Goal: Navigation & Orientation: Find specific page/section

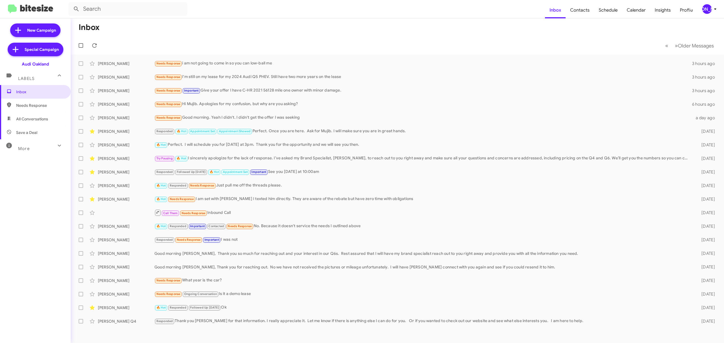
click at [705, 6] on div "[PERSON_NAME]" at bounding box center [707, 9] width 10 height 10
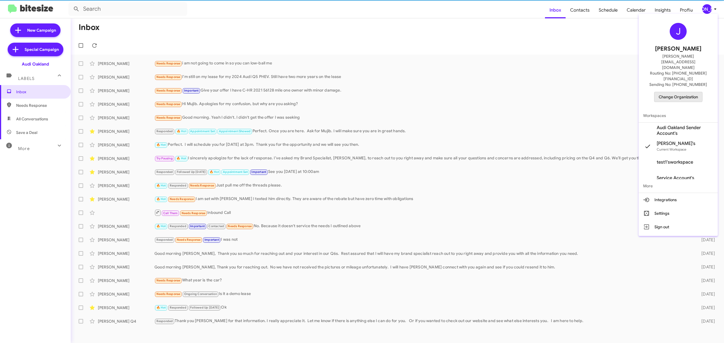
click at [675, 92] on span "Change Organization" at bounding box center [678, 97] width 39 height 10
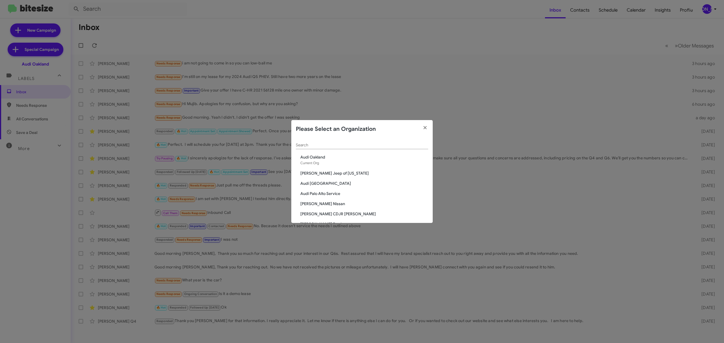
click at [370, 149] on div "Search" at bounding box center [362, 143] width 132 height 11
click at [375, 143] on input "Search" at bounding box center [362, 145] width 132 height 5
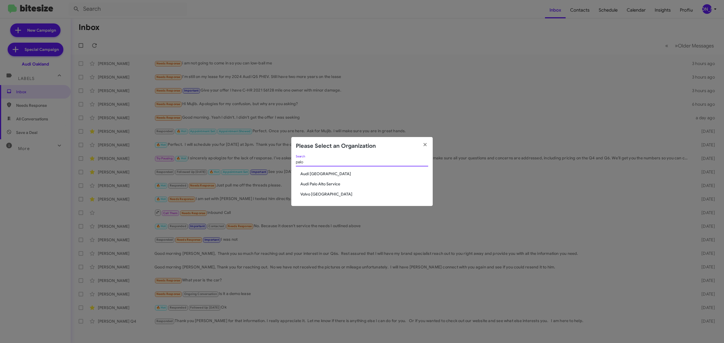
type input "palo"
click at [326, 173] on span "Audi [GEOGRAPHIC_DATA]" at bounding box center [364, 174] width 128 height 6
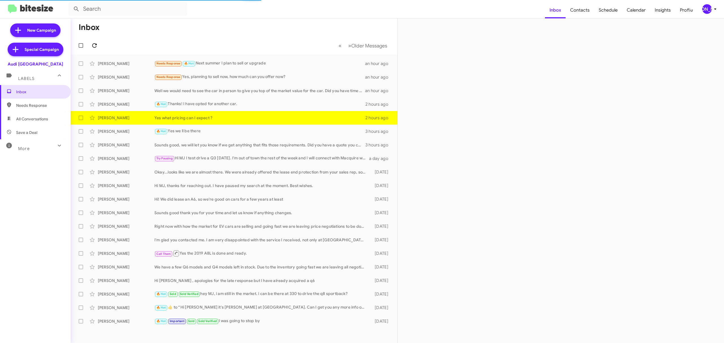
click at [94, 45] on icon at bounding box center [94, 45] width 7 height 7
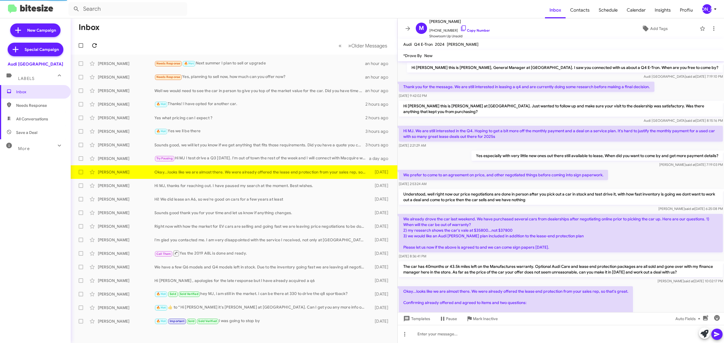
scroll to position [74, 0]
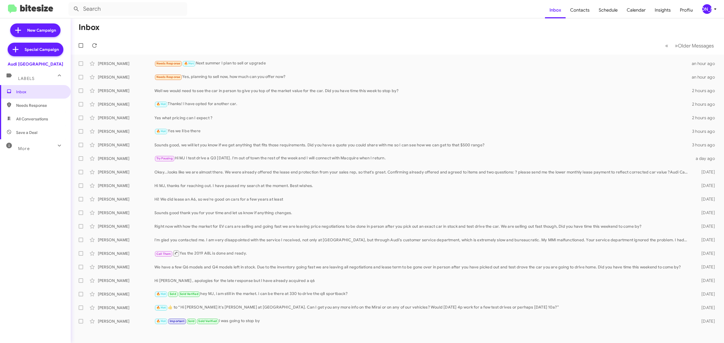
click at [715, 14] on span "[PERSON_NAME]" at bounding box center [710, 9] width 17 height 10
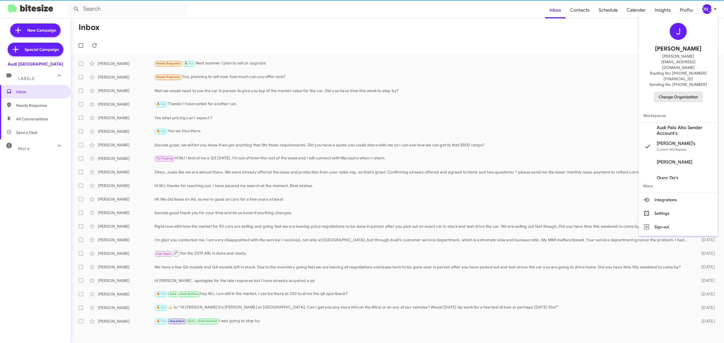
click at [683, 92] on span "Change Organization" at bounding box center [678, 97] width 39 height 10
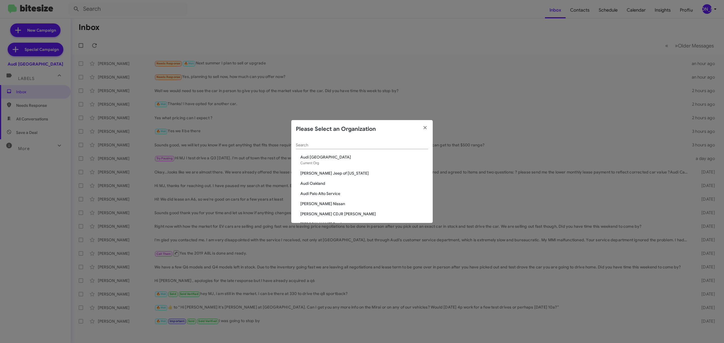
click at [383, 147] on input "Search" at bounding box center [362, 145] width 132 height 5
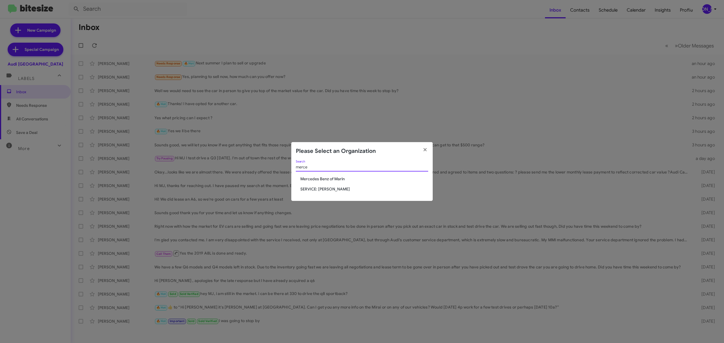
type input "merce"
click at [321, 184] on div "merce Search Mercedes Benz of Marin SERVICE: Mercedes Marin" at bounding box center [361, 180] width 141 height 41
click at [325, 180] on span "Mercedes Benz of Marin" at bounding box center [364, 179] width 128 height 6
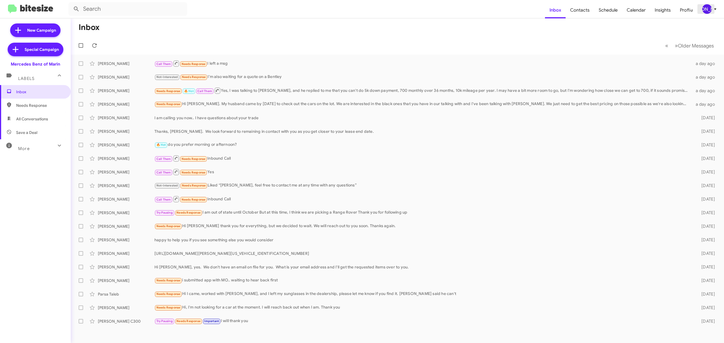
click at [705, 12] on div "[PERSON_NAME]" at bounding box center [707, 9] width 10 height 10
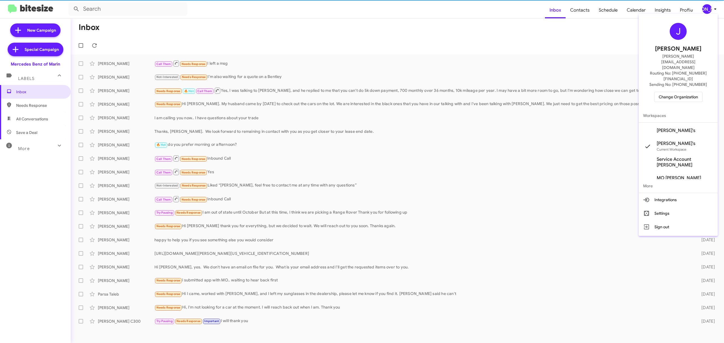
click at [670, 92] on span "Change Organization" at bounding box center [678, 97] width 39 height 10
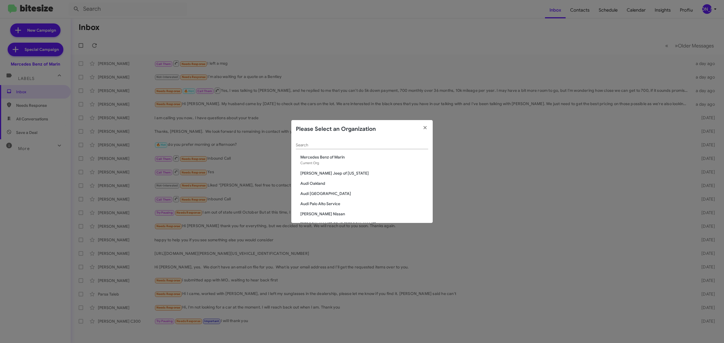
click at [385, 151] on div "Search" at bounding box center [362, 146] width 132 height 16
click at [386, 145] on input "Search" at bounding box center [362, 145] width 132 height 5
click at [389, 143] on input "Search" at bounding box center [362, 145] width 132 height 5
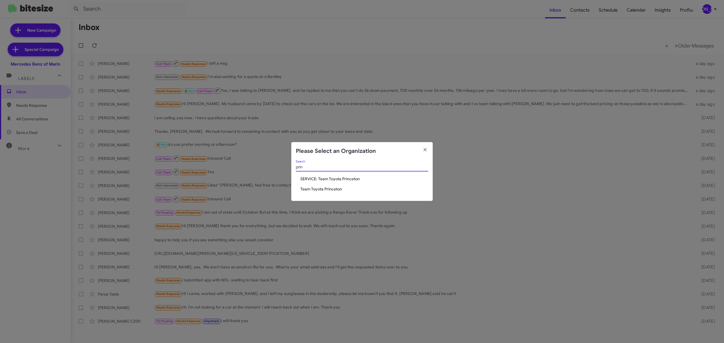
type input "prin"
click at [332, 189] on span "Team Toyota Princeton" at bounding box center [364, 189] width 128 height 6
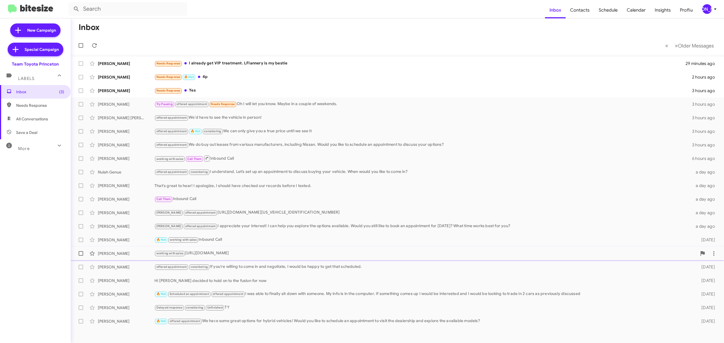
click at [189, 251] on div "working with sales https://www.teamtoyotaprinceton.com/new-vehicles/?model=RAV4…" at bounding box center [425, 253] width 543 height 7
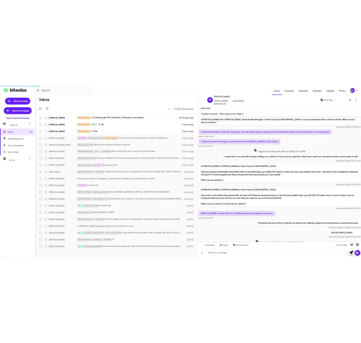
scroll to position [15, 0]
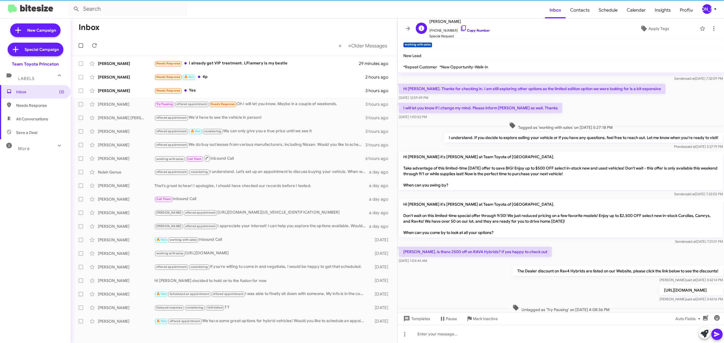
click at [474, 28] on link "Copy Number" at bounding box center [475, 30] width 30 height 4
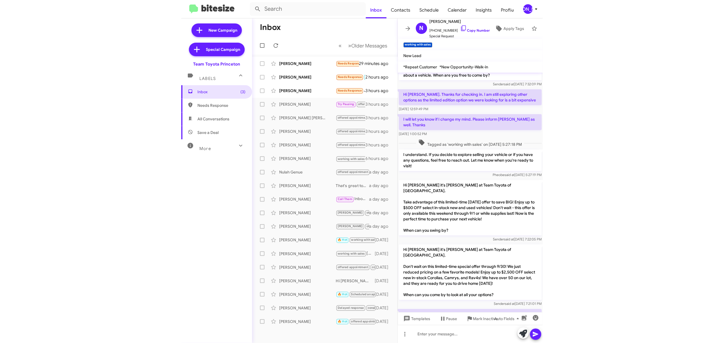
scroll to position [26, 0]
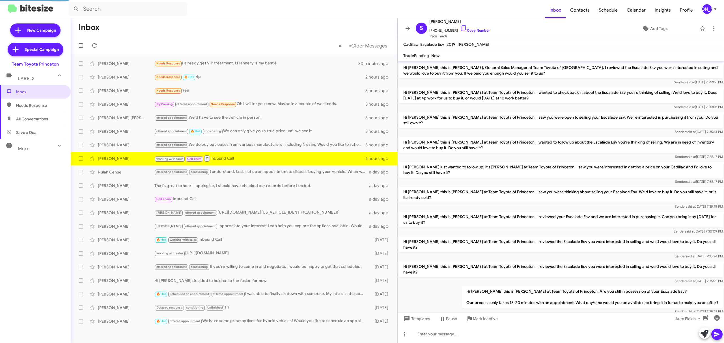
scroll to position [172, 0]
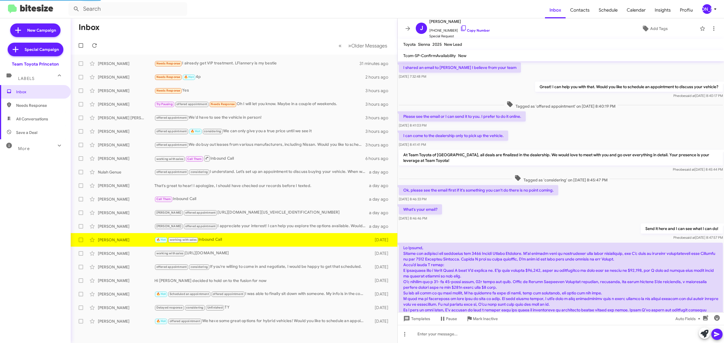
scroll to position [151, 0]
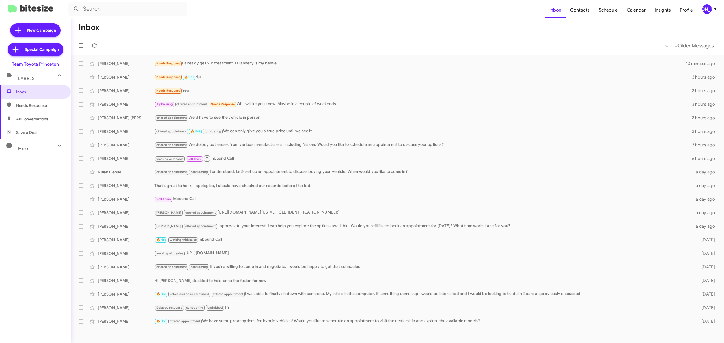
click at [713, 5] on span "[PERSON_NAME]" at bounding box center [710, 9] width 17 height 10
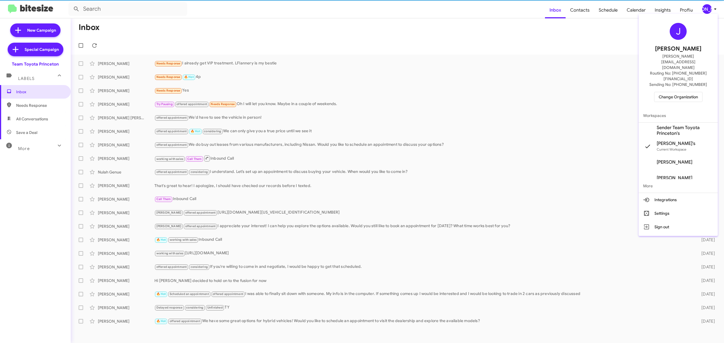
click at [675, 92] on span "Change Organization" at bounding box center [678, 97] width 39 height 10
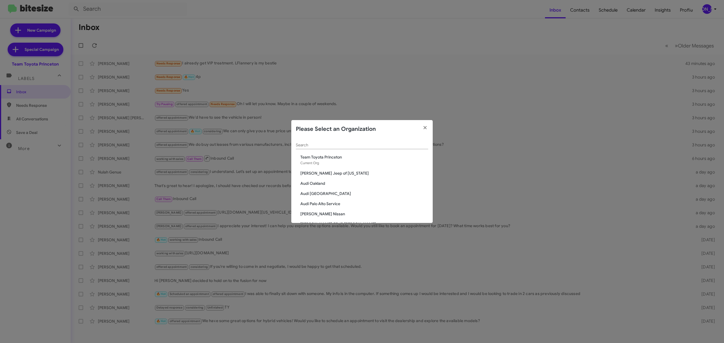
click at [375, 149] on div "Search" at bounding box center [362, 143] width 132 height 11
click at [376, 146] on input "Search" at bounding box center [362, 145] width 132 height 5
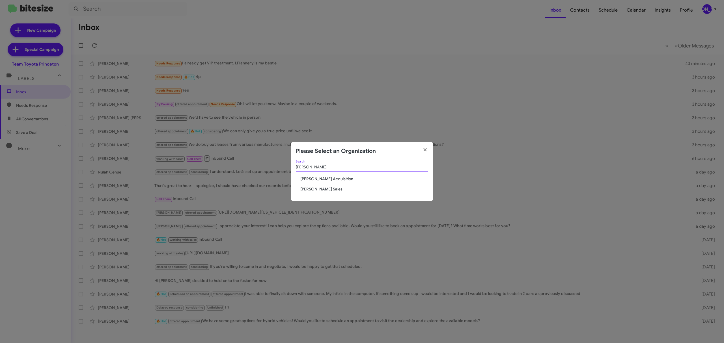
type input "tony"
click at [315, 192] on div "tony Search Tony Honda Acquisition Tony Honda Sales" at bounding box center [361, 180] width 141 height 41
click at [316, 189] on span "[PERSON_NAME] Sales" at bounding box center [364, 189] width 128 height 6
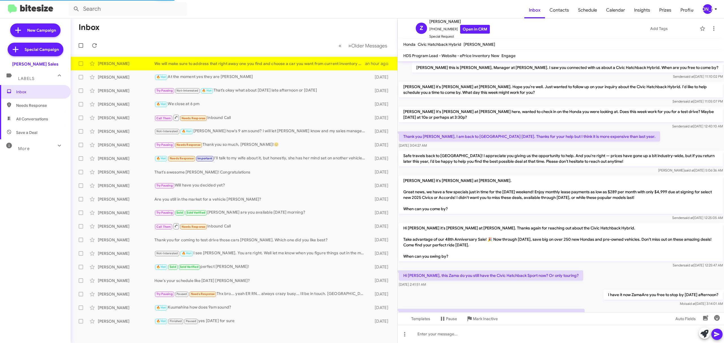
scroll to position [91, 0]
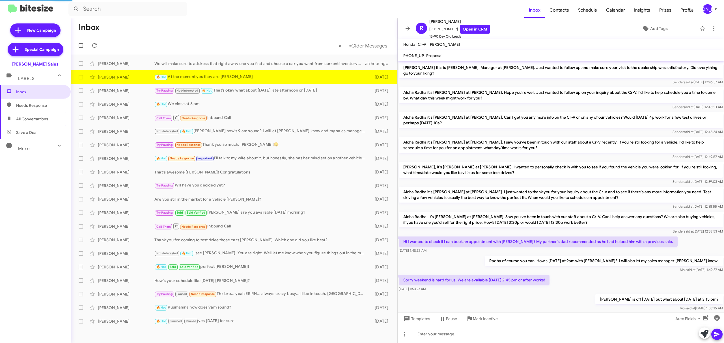
scroll to position [104, 0]
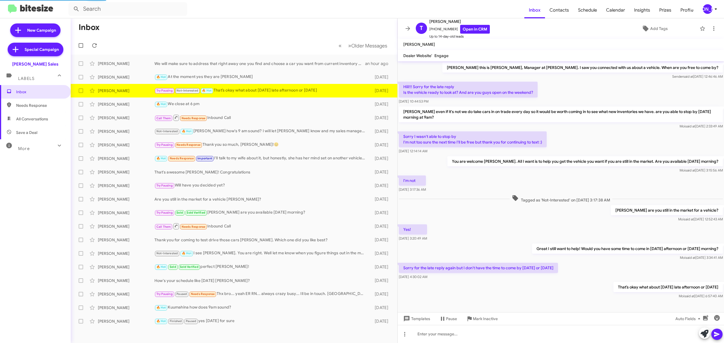
scroll to position [5, 0]
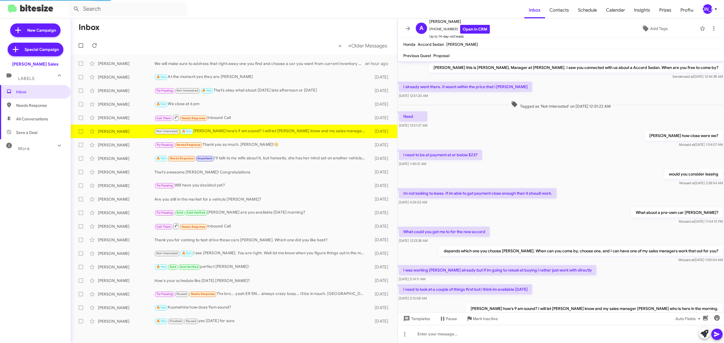
scroll to position [29, 0]
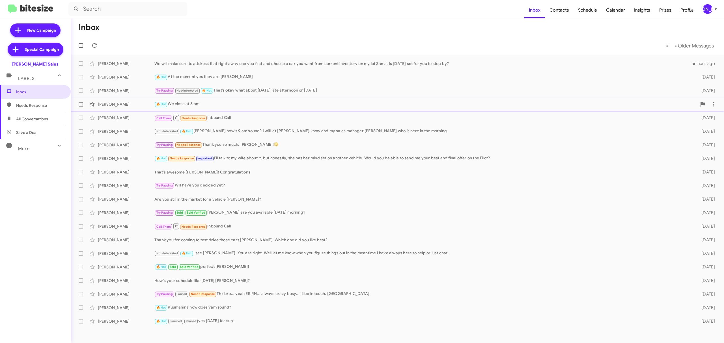
click at [238, 103] on div "🔥 Hot We close at 6 pm" at bounding box center [425, 104] width 543 height 7
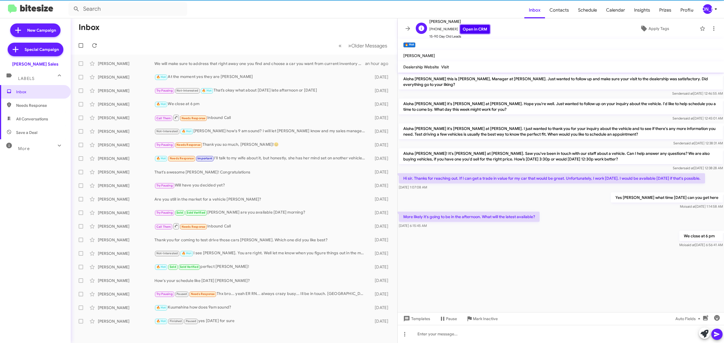
click at [468, 31] on link "Open in CRM" at bounding box center [475, 29] width 30 height 9
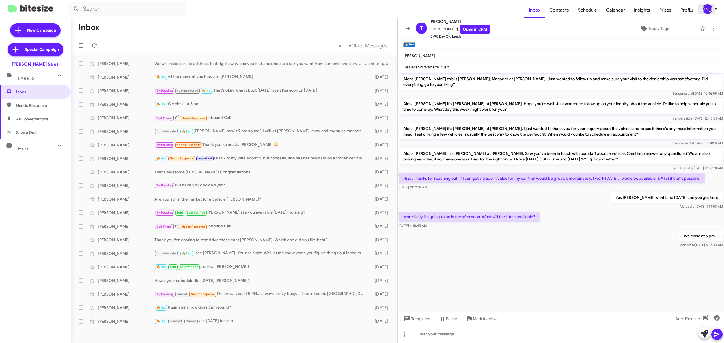
click at [703, 7] on div "[PERSON_NAME]" at bounding box center [708, 9] width 10 height 10
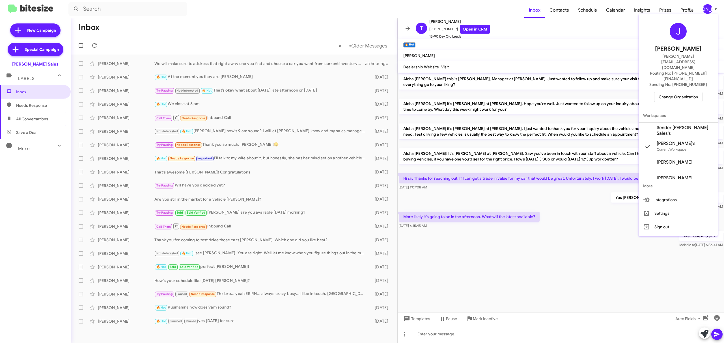
click at [682, 92] on span "Change Organization" at bounding box center [678, 97] width 39 height 10
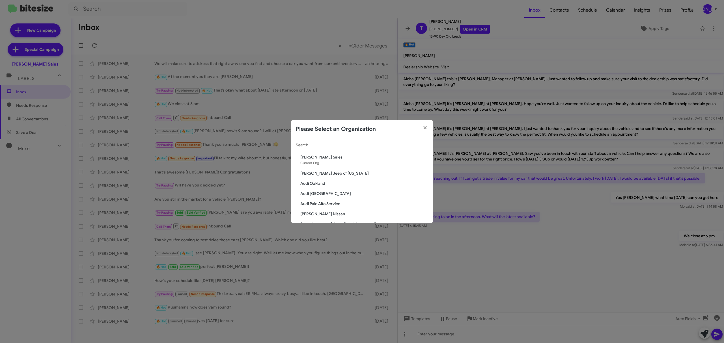
click at [354, 141] on div "Search" at bounding box center [362, 143] width 132 height 11
click at [345, 145] on input "Search" at bounding box center [362, 145] width 132 height 5
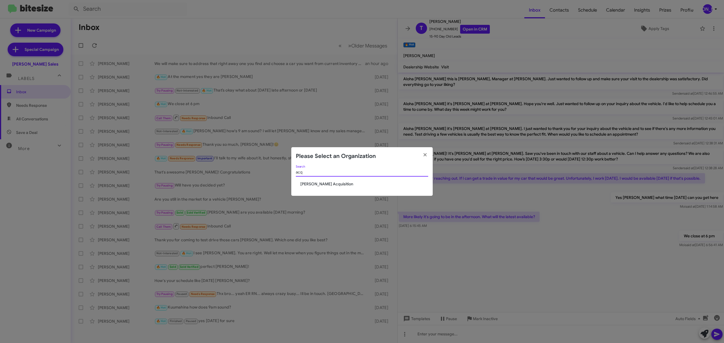
type input "acq"
click at [327, 184] on span "Tony Honda Acquisition" at bounding box center [364, 184] width 128 height 6
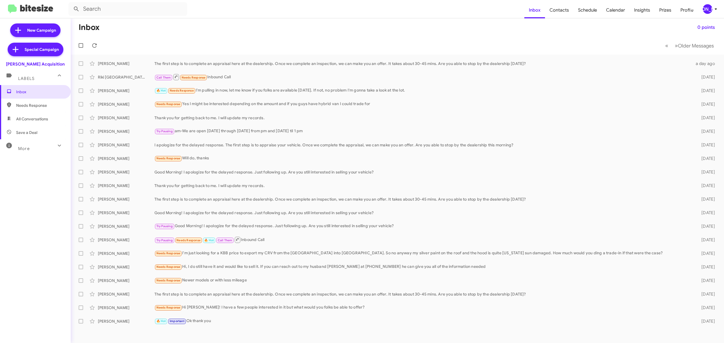
click at [703, 12] on span "[PERSON_NAME]" at bounding box center [711, 9] width 17 height 10
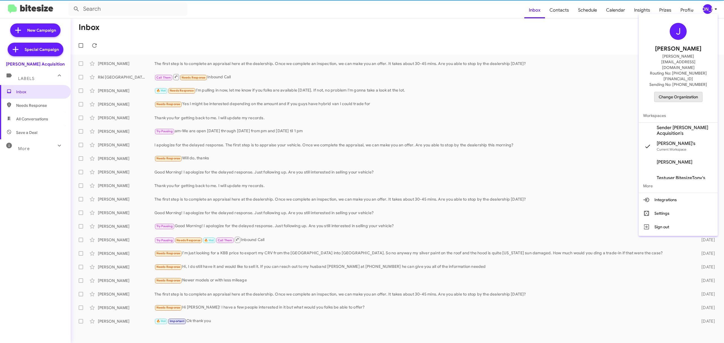
click at [684, 92] on span "Change Organization" at bounding box center [678, 97] width 39 height 10
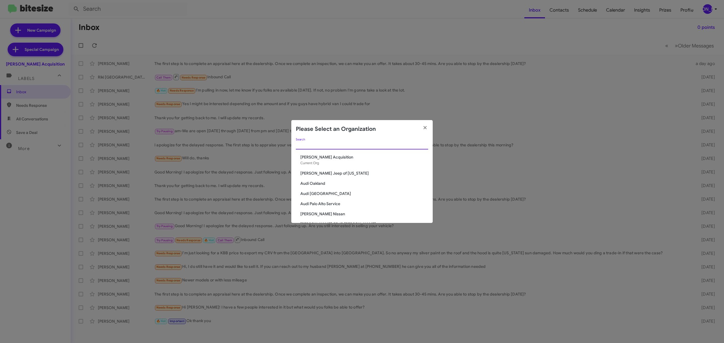
click at [369, 143] on input "Search" at bounding box center [362, 145] width 132 height 5
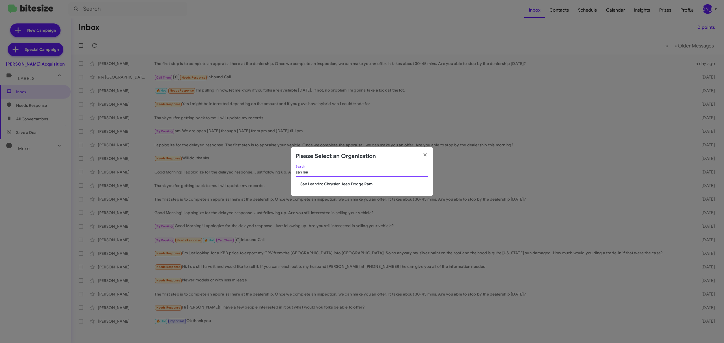
type input "san lea"
click at [347, 182] on div "san lea Search San Leandro Chrysler Jeep Dodge Ram" at bounding box center [361, 180] width 141 height 31
click at [347, 182] on span "San Leandro Chrysler Jeep Dodge Ram" at bounding box center [364, 184] width 128 height 6
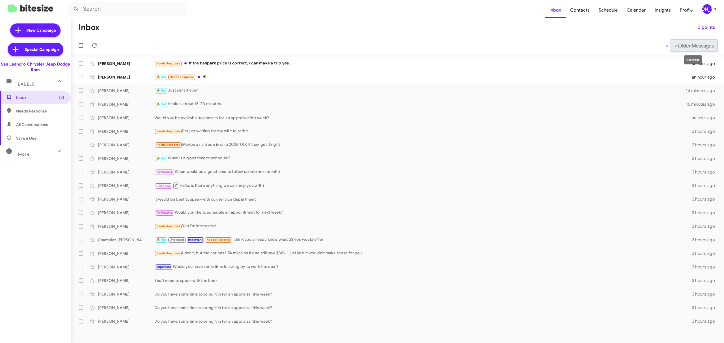
click at [683, 43] on span "Older Messages" at bounding box center [696, 46] width 36 height 6
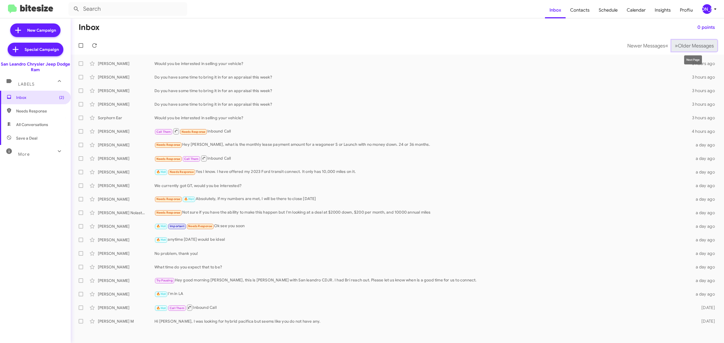
click at [698, 46] on span "Older Messages" at bounding box center [696, 46] width 36 height 6
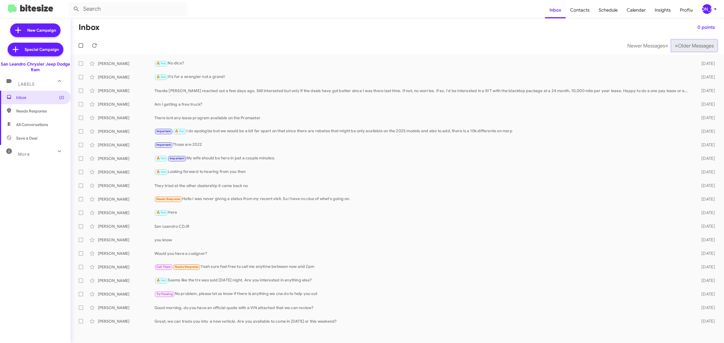
click at [694, 43] on span "Older Messages" at bounding box center [696, 46] width 36 height 6
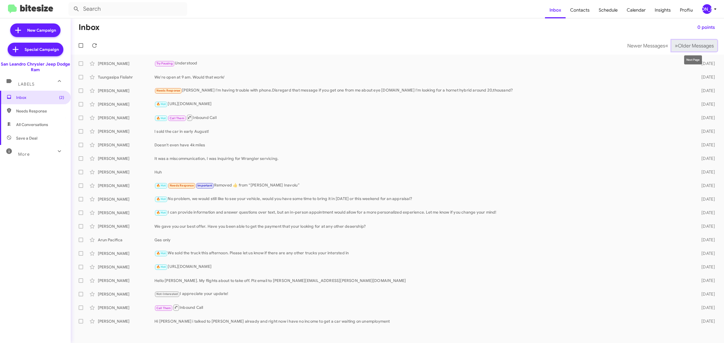
click at [693, 47] on span "Older Messages" at bounding box center [696, 46] width 36 height 6
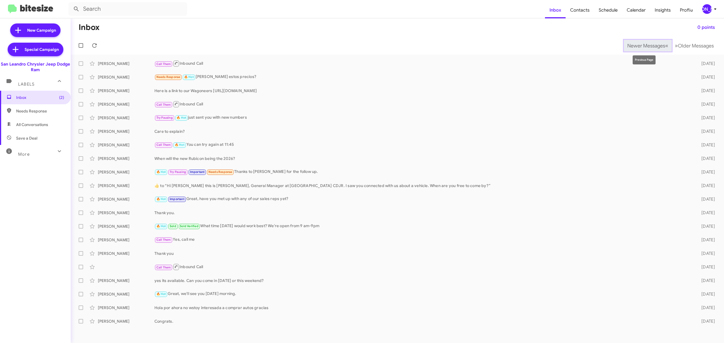
click at [634, 46] on span "Newer Messages" at bounding box center [646, 46] width 38 height 6
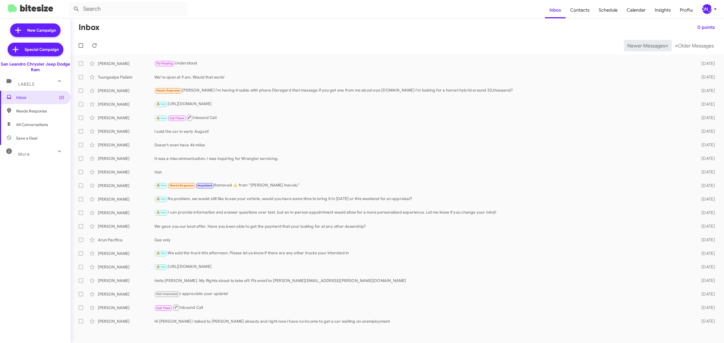
click at [642, 45] on span "Newer Messages" at bounding box center [646, 46] width 38 height 6
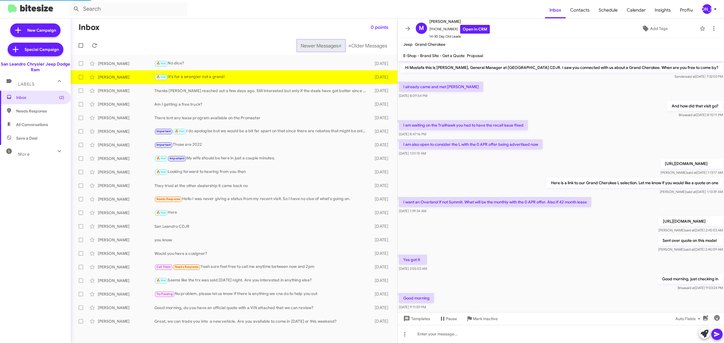
scroll to position [162, 0]
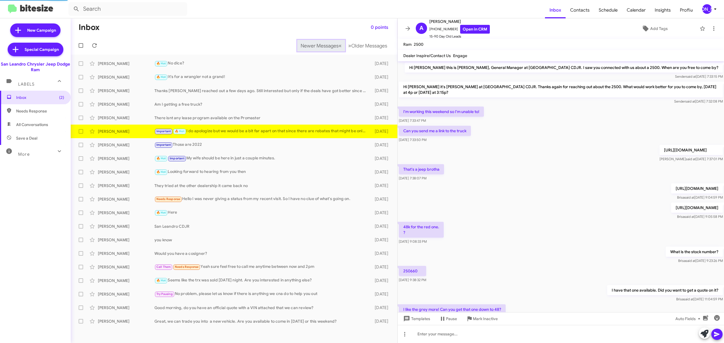
scroll to position [55, 0]
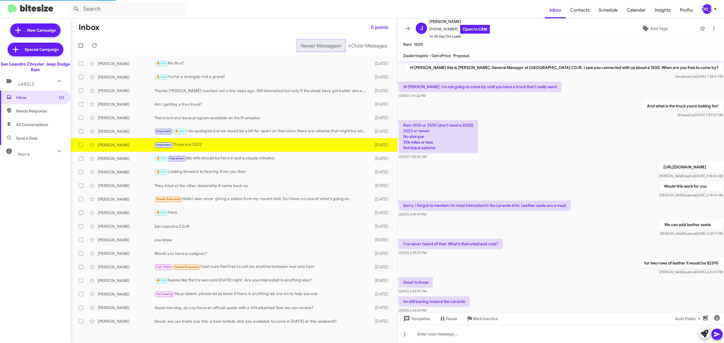
scroll to position [92, 0]
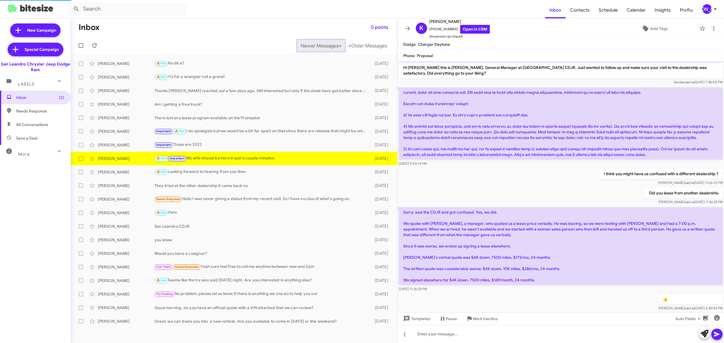
scroll to position [6, 0]
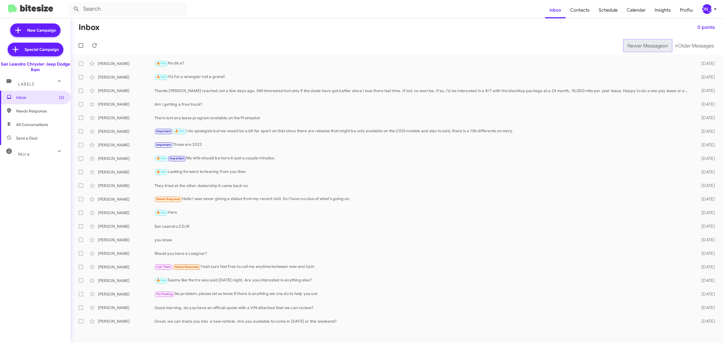
click at [642, 45] on span "Newer Messages" at bounding box center [646, 46] width 38 height 6
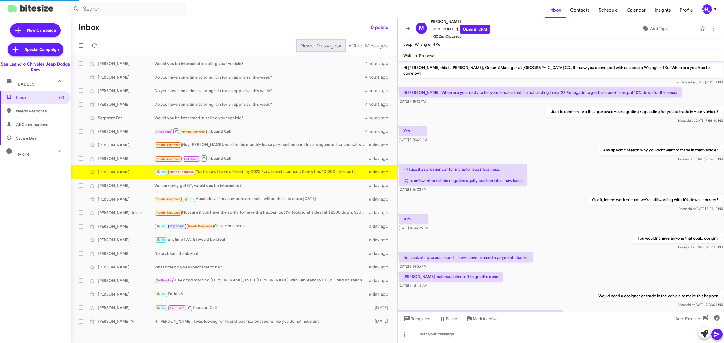
scroll to position [29, 0]
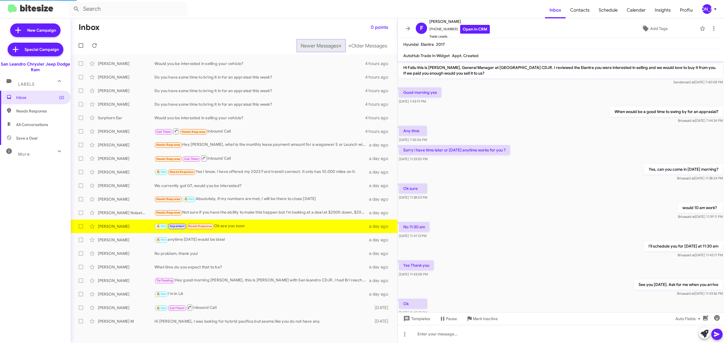
scroll to position [147, 0]
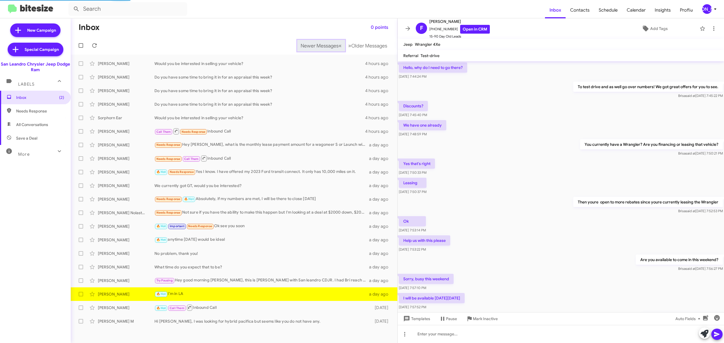
scroll to position [145, 0]
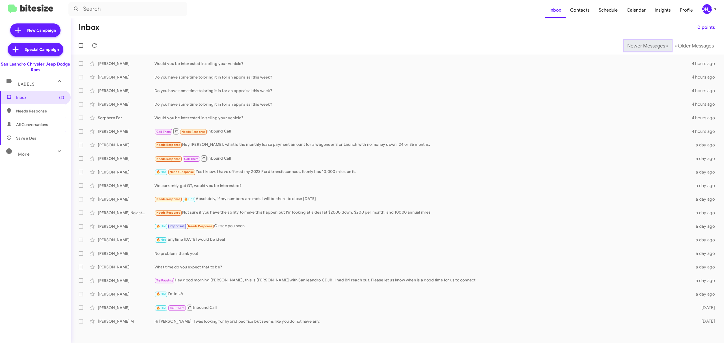
click at [642, 45] on span "Newer Messages" at bounding box center [646, 46] width 38 height 6
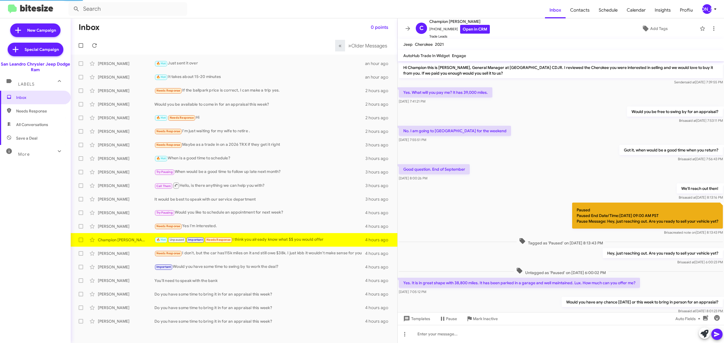
scroll to position [42, 0]
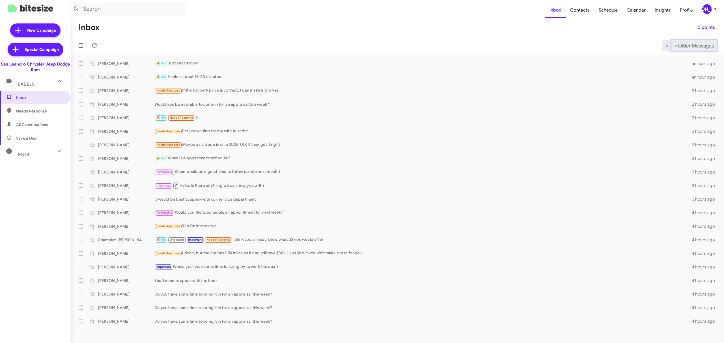
click at [696, 43] on span "Older Messages" at bounding box center [696, 46] width 36 height 6
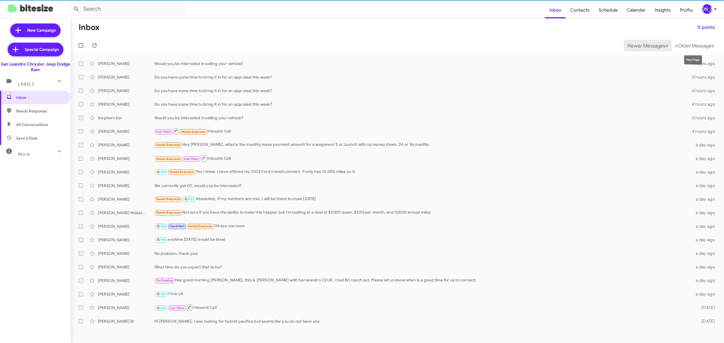
click at [700, 14] on button "[PERSON_NAME]" at bounding box center [708, 9] width 20 height 10
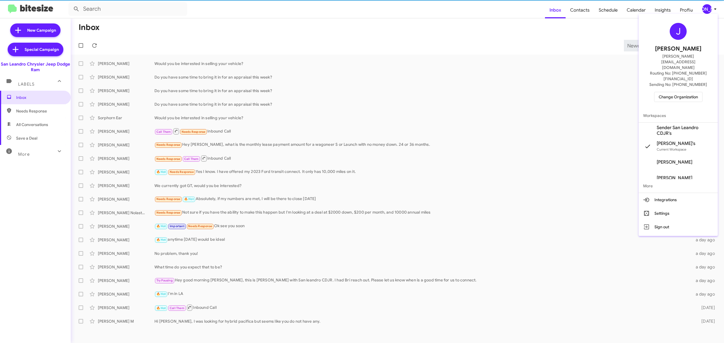
click at [673, 92] on span "Change Organization" at bounding box center [678, 97] width 39 height 10
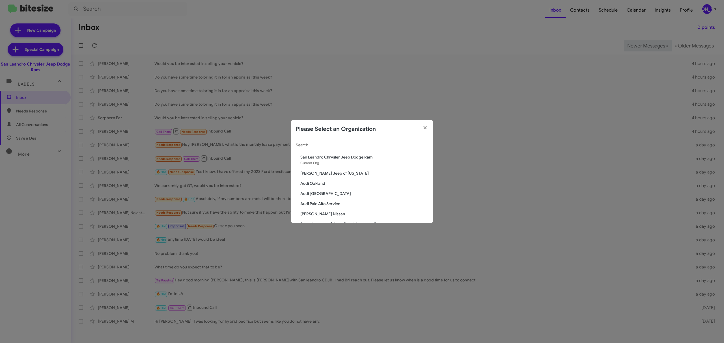
click at [392, 144] on input "Search" at bounding box center [362, 145] width 132 height 5
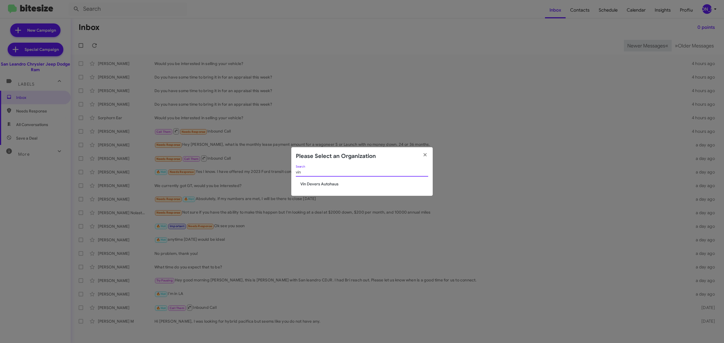
type input "vin"
click at [367, 185] on span "Vin Devers Autohaus" at bounding box center [364, 184] width 128 height 6
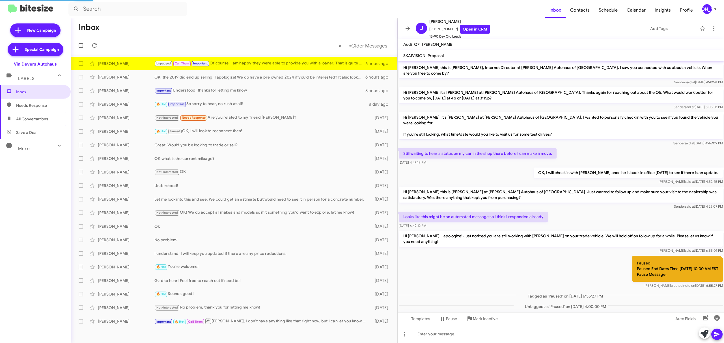
scroll to position [168, 0]
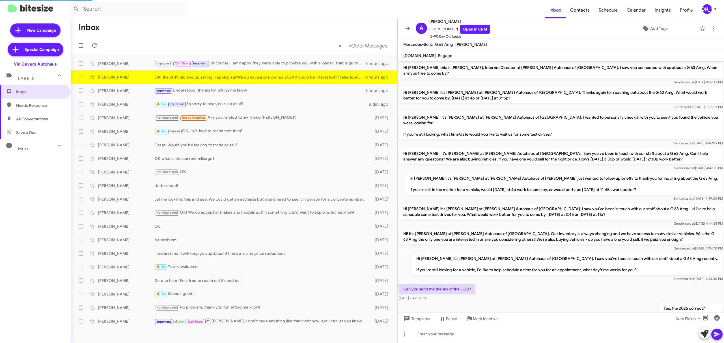
scroll to position [59, 0]
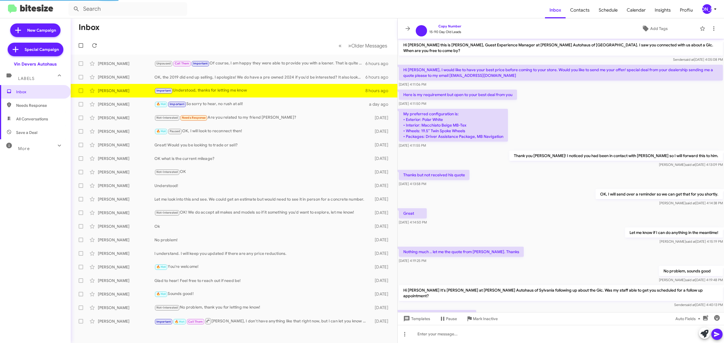
scroll to position [44, 0]
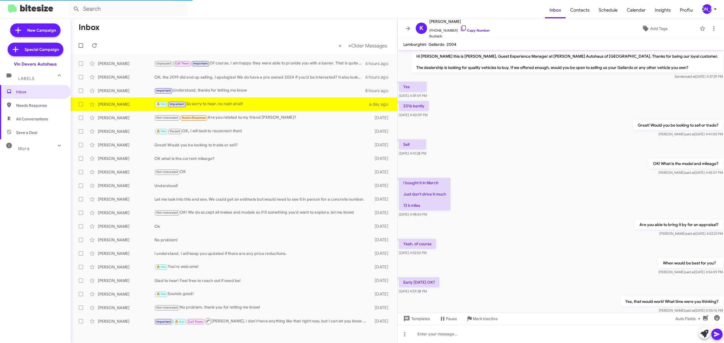
scroll to position [143, 0]
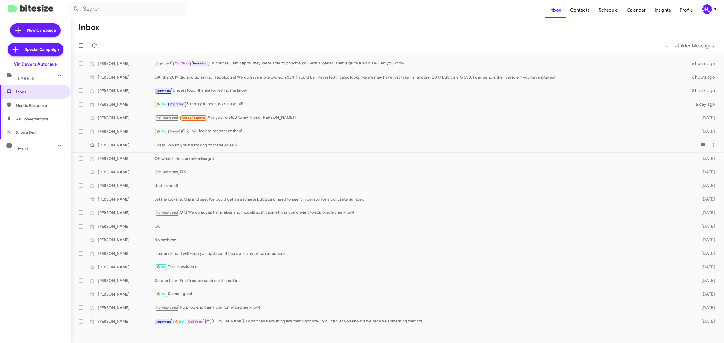
click at [232, 151] on span "Kazonte [PERSON_NAME] Great! Would you be looking to trade or sell? [DATE]" at bounding box center [397, 145] width 653 height 14
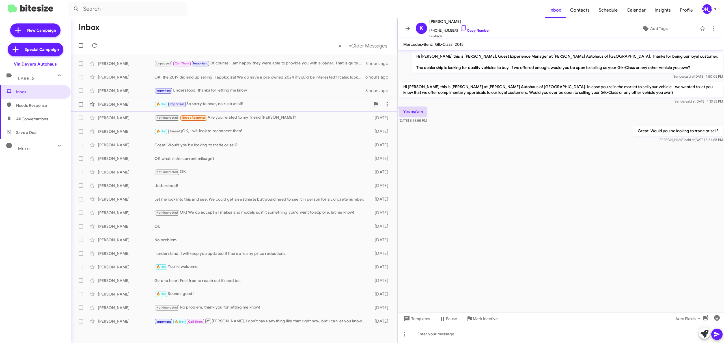
click at [229, 104] on div "🔥 Hot Important So sorry to hear, no rush at all!" at bounding box center [262, 104] width 216 height 7
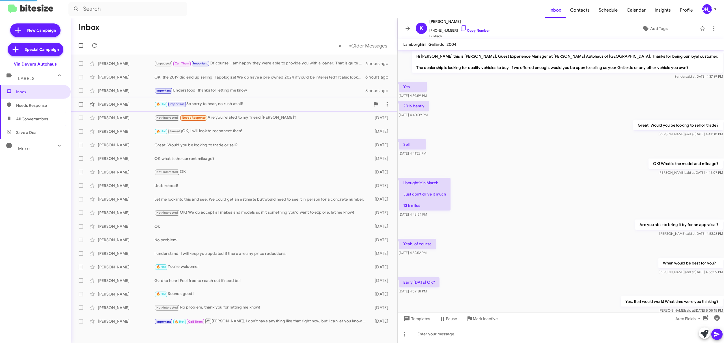
scroll to position [154, 0]
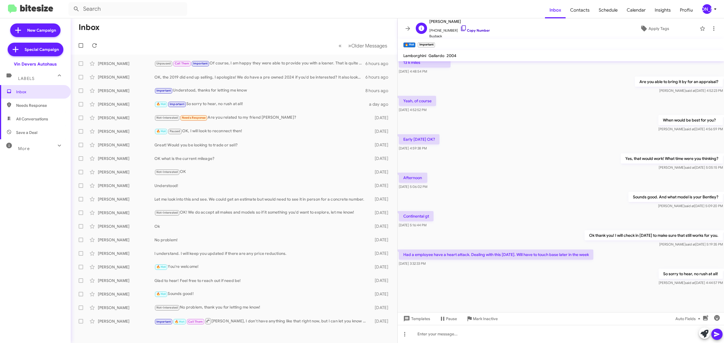
click at [467, 31] on link "Copy Number" at bounding box center [475, 30] width 30 height 4
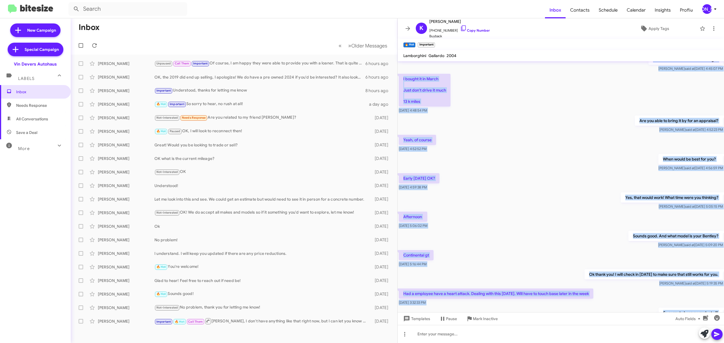
scroll to position [166, 0]
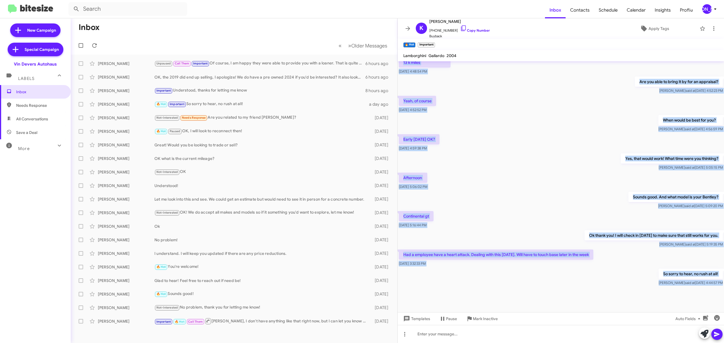
drag, startPoint x: 429, startPoint y: 63, endPoint x: 702, endPoint y: 294, distance: 357.2
click at [702, 294] on cdk-virtual-scroll-viewport "Hi [PERSON_NAME] this is [PERSON_NAME], Guest Experience Manager at [PERSON_NAM…" at bounding box center [561, 186] width 326 height 251
drag, startPoint x: 702, startPoint y: 294, endPoint x: 433, endPoint y: 190, distance: 288.7
copy div "Hi [PERSON_NAME] this is [PERSON_NAME], Guest Experience Manager at [PERSON_NAM…"
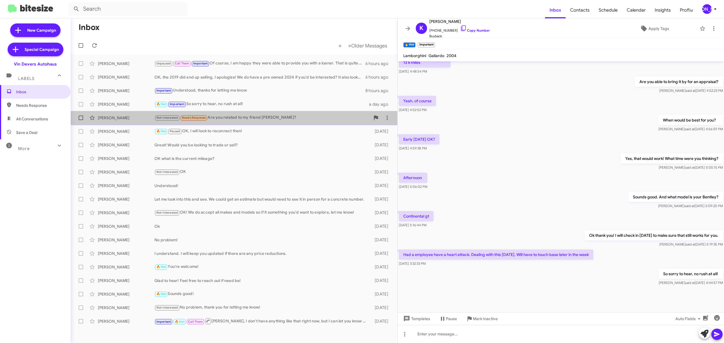
click at [141, 114] on div "[PERSON_NAME] Not-Interested Needs Response Are you related to my friend [PERSO…" at bounding box center [234, 117] width 318 height 11
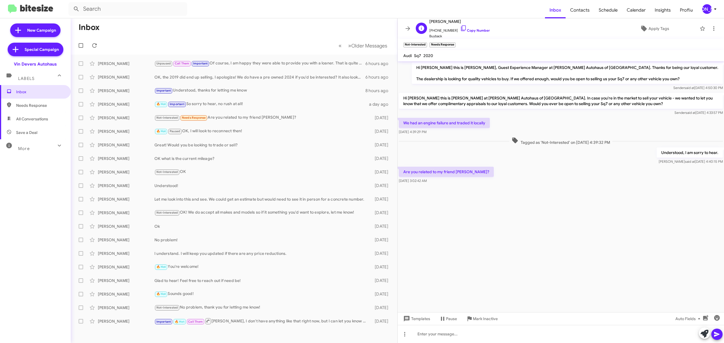
click at [466, 26] on span "[PHONE_NUMBER] Copy Number" at bounding box center [459, 29] width 61 height 8
click at [466, 31] on link "Copy Number" at bounding box center [475, 30] width 30 height 4
